Goal: Transaction & Acquisition: Purchase product/service

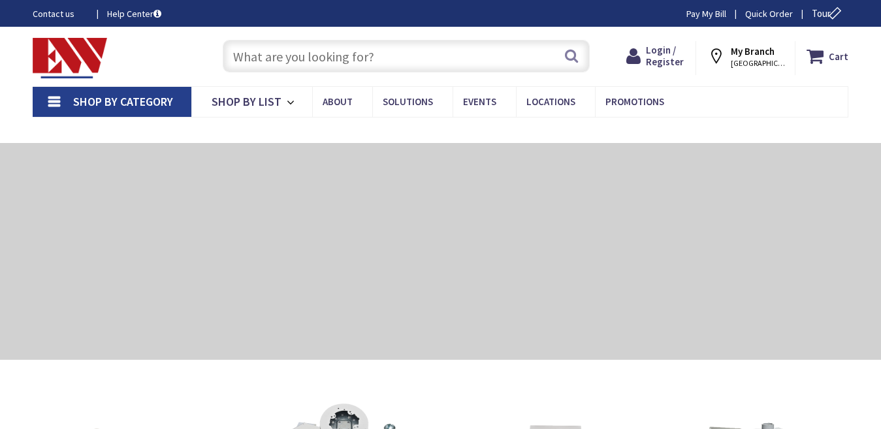
click at [254, 56] on input "text" at bounding box center [406, 56] width 366 height 33
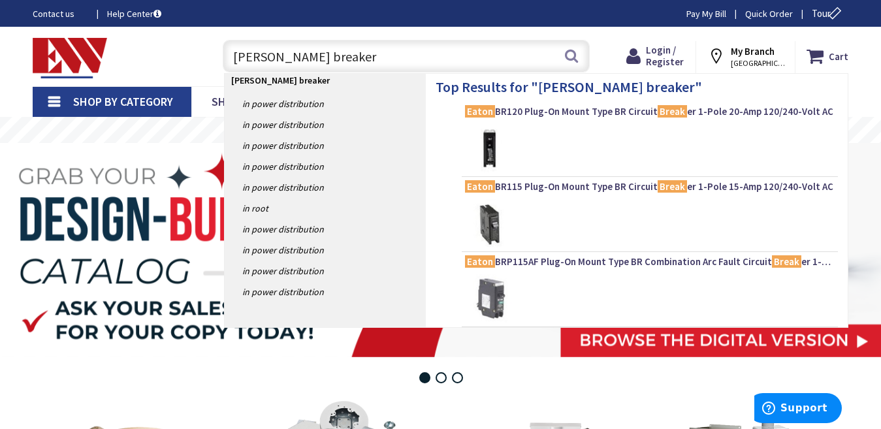
type input "eaton breakers"
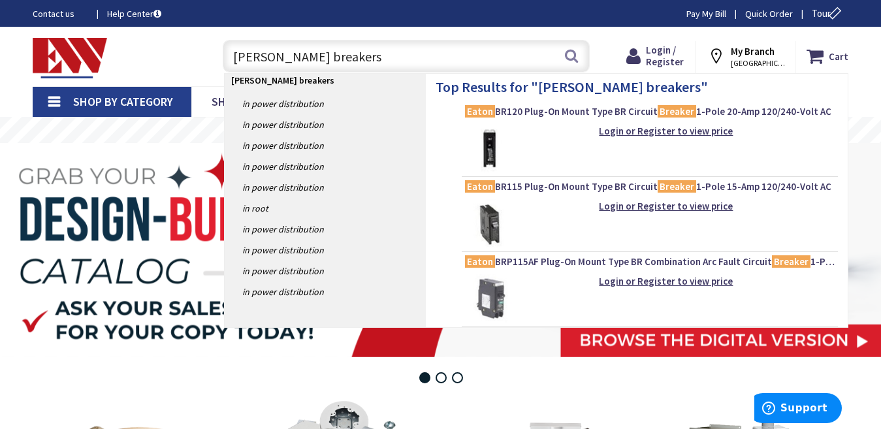
click at [339, 55] on input "eaton breakers" at bounding box center [406, 56] width 366 height 33
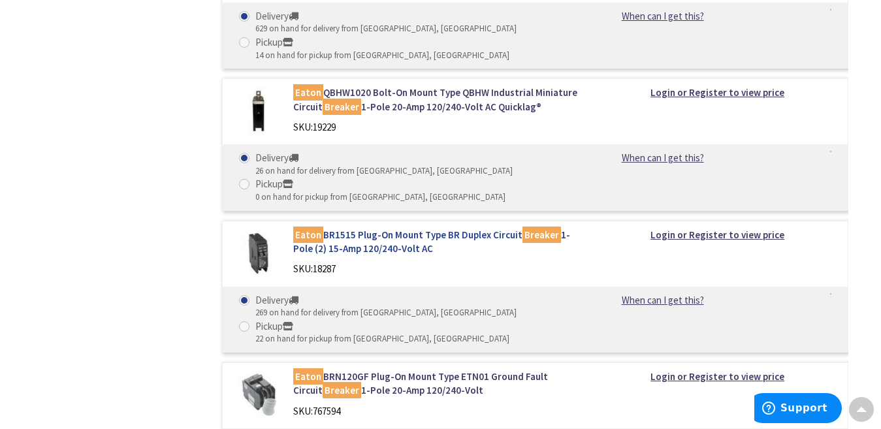
scroll to position [2808, 0]
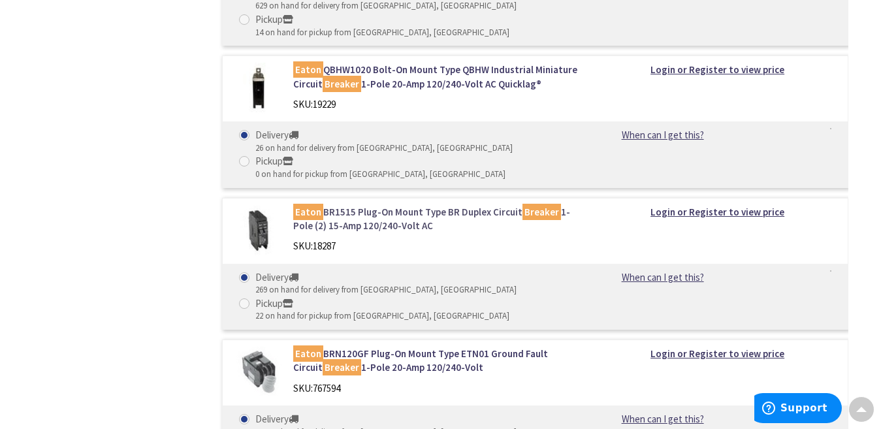
click at [353, 205] on link "Eaton BR1515 Plug-On Mount Type BR Duplex Circuit Breaker 1-Pole (2) 15-Amp 120…" at bounding box center [435, 219] width 284 height 28
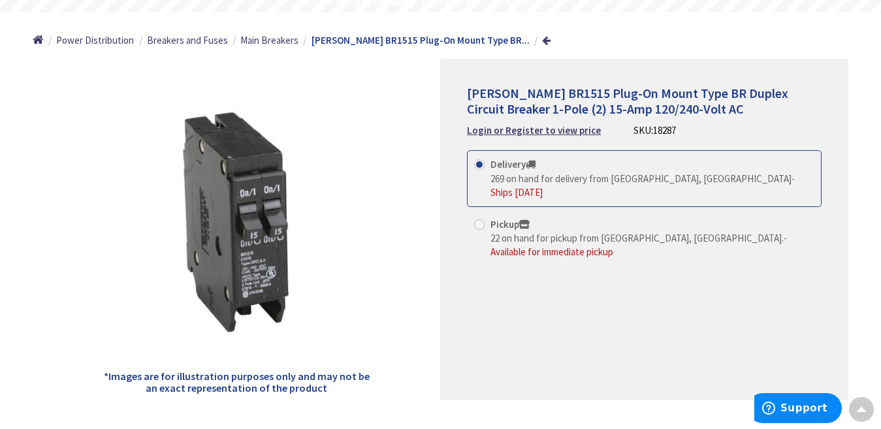
click at [479, 219] on span at bounding box center [479, 224] width 10 height 10
click at [479, 220] on input "Pickup 22 on hand for pickup from [GEOGRAPHIC_DATA], [GEOGRAPHIC_DATA]. - Avail…" at bounding box center [481, 224] width 8 height 8
radio input "true"
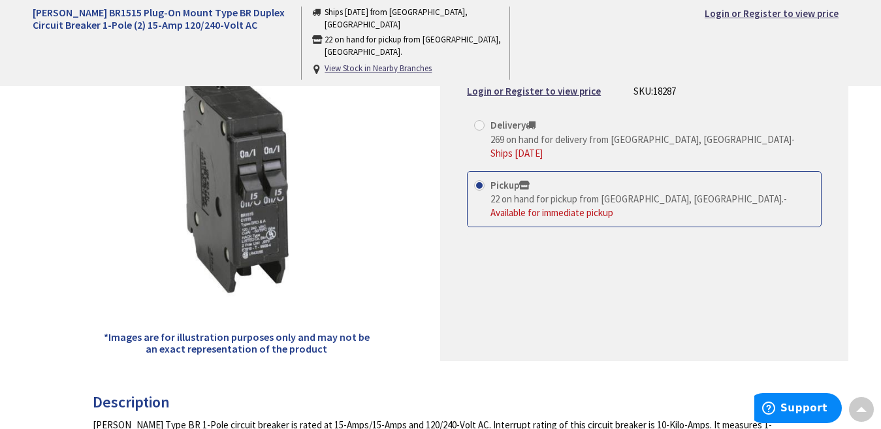
scroll to position [131, 0]
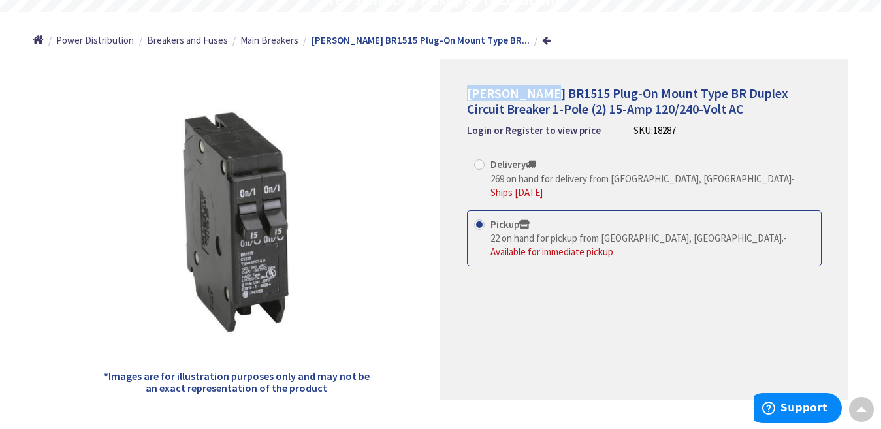
drag, startPoint x: 543, startPoint y: 92, endPoint x: 461, endPoint y: 96, distance: 82.4
click at [461, 97] on div "[PERSON_NAME] BR1515 Plug-On Mount Type BR Duplex Circuit Breaker 1-Pole (2) 15…" at bounding box center [644, 230] width 408 height 342
